Goal: Navigation & Orientation: Find specific page/section

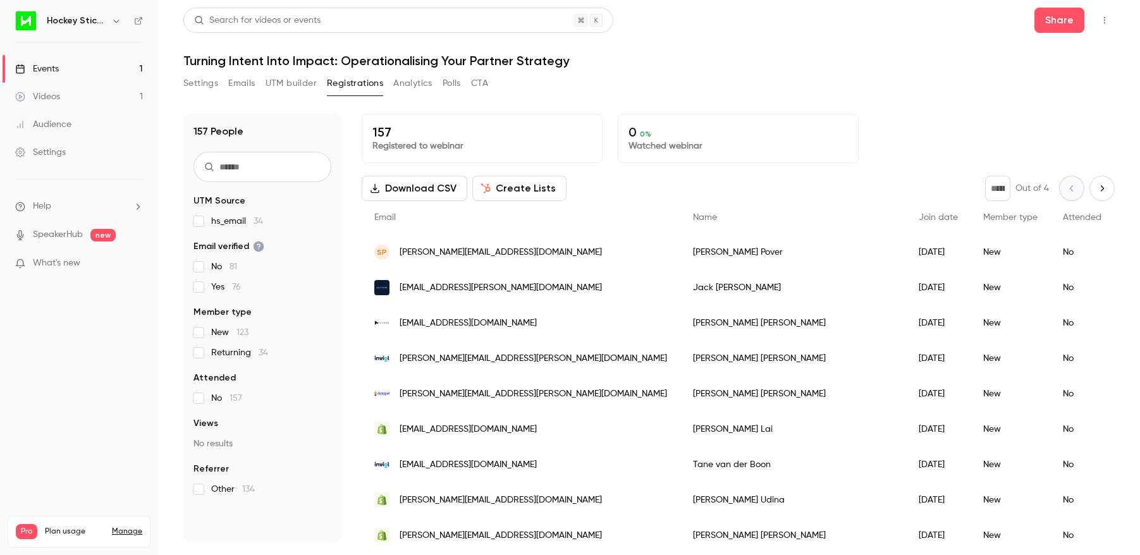
click at [35, 71] on div "Events" at bounding box center [37, 69] width 44 height 13
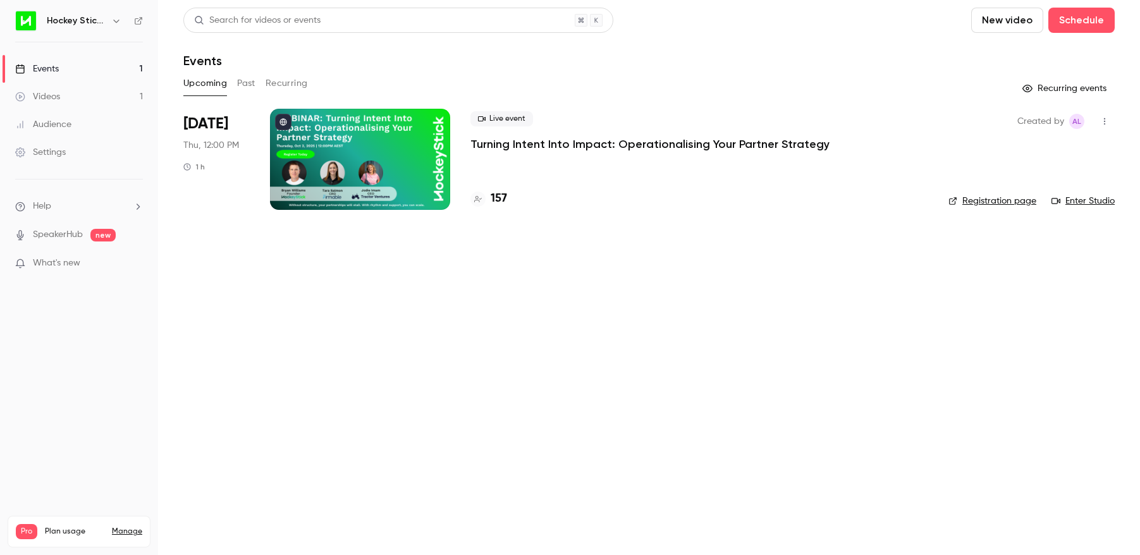
click at [954, 199] on icon at bounding box center [953, 201] width 9 height 9
